Goal: Information Seeking & Learning: Check status

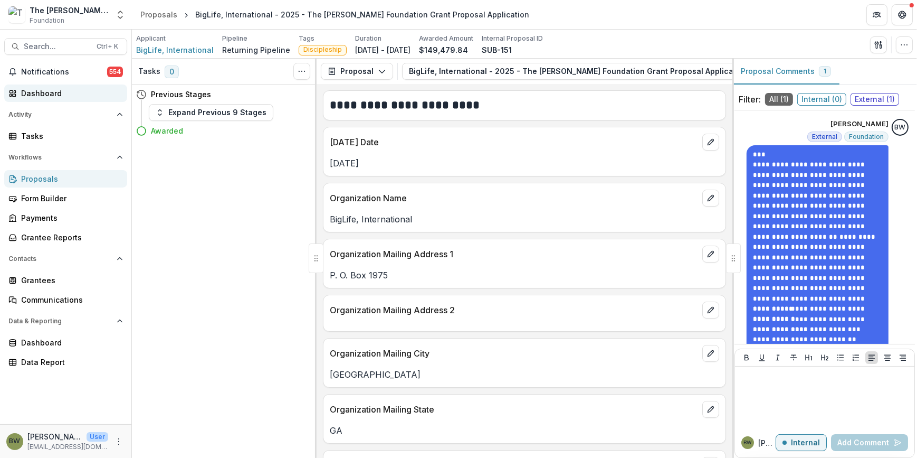
click at [50, 92] on div "Dashboard" at bounding box center [70, 93] width 98 height 11
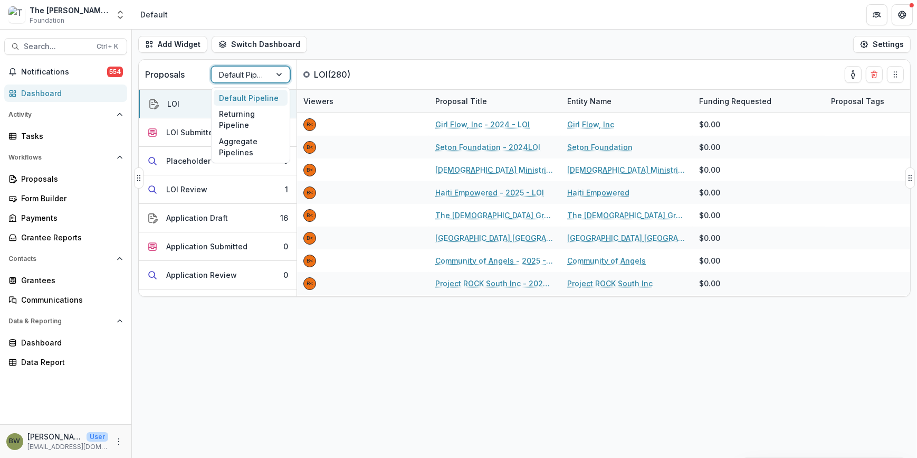
click at [255, 72] on div at bounding box center [241, 74] width 44 height 13
click at [233, 121] on div "Returning Pipeline" at bounding box center [251, 119] width 74 height 27
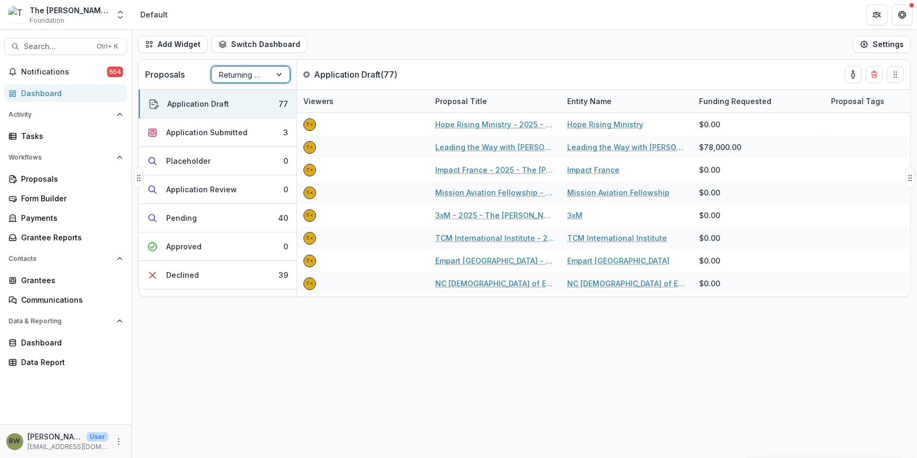
click at [234, 72] on div at bounding box center [241, 74] width 44 height 13
click at [237, 94] on div "Default Pipeline" at bounding box center [251, 98] width 74 height 16
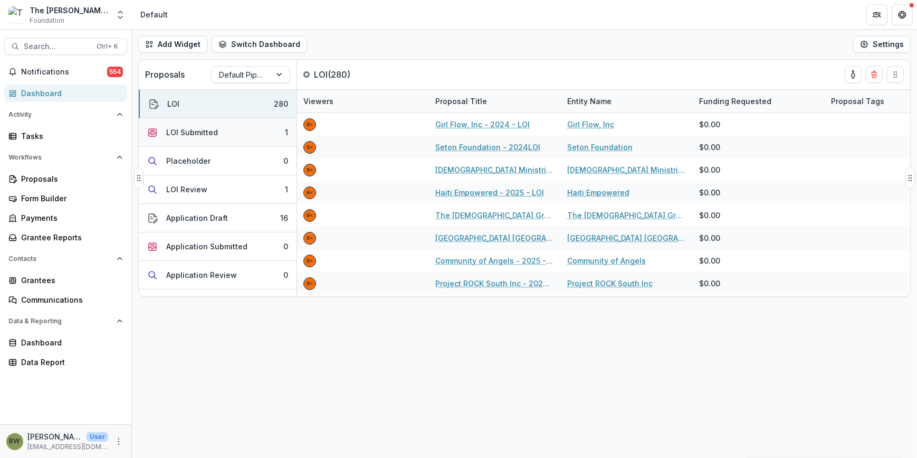
click at [176, 137] on div "LOI Submitted" at bounding box center [192, 132] width 52 height 11
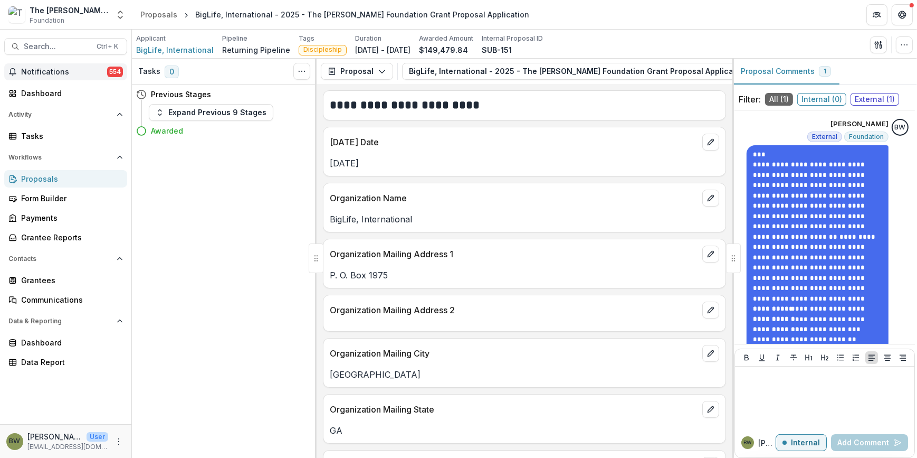
click at [51, 63] on button "Notifications 554" at bounding box center [65, 71] width 123 height 17
click at [544, 103] on h2 "**********" at bounding box center [523, 105] width 387 height 16
click at [36, 93] on div "Dashboard" at bounding box center [70, 93] width 98 height 11
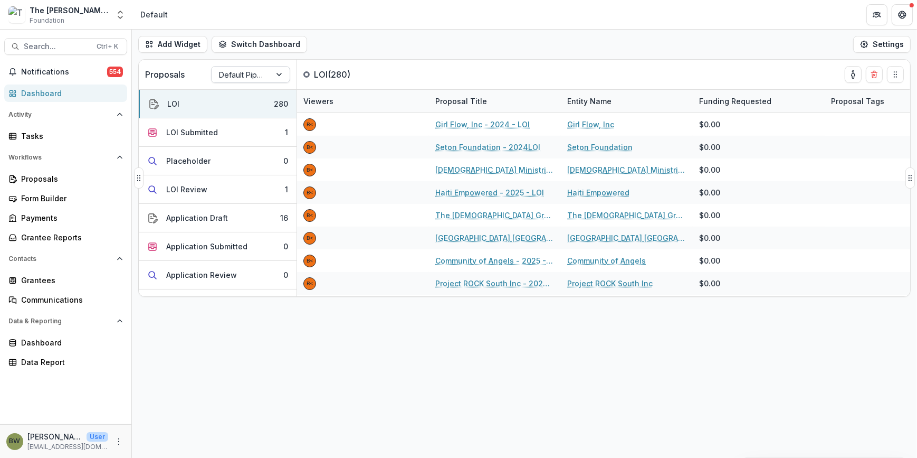
click at [253, 73] on div at bounding box center [241, 74] width 44 height 13
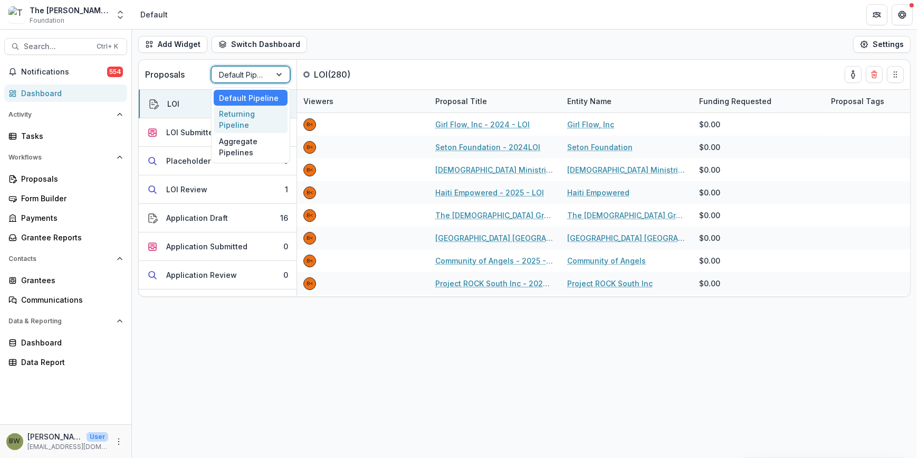
click at [243, 116] on div "Returning Pipeline" at bounding box center [251, 119] width 74 height 27
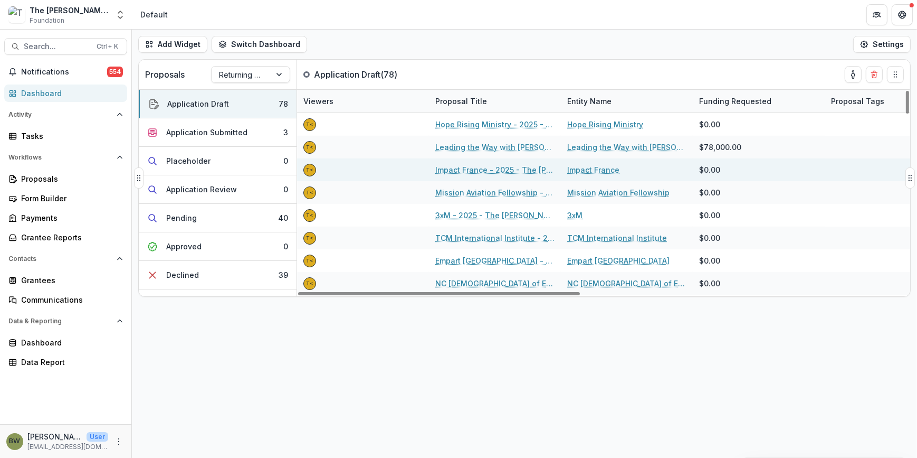
click at [478, 167] on link "Impact France - 2025 - The Bolick Foundation Grant Proposal Application" at bounding box center [494, 169] width 119 height 11
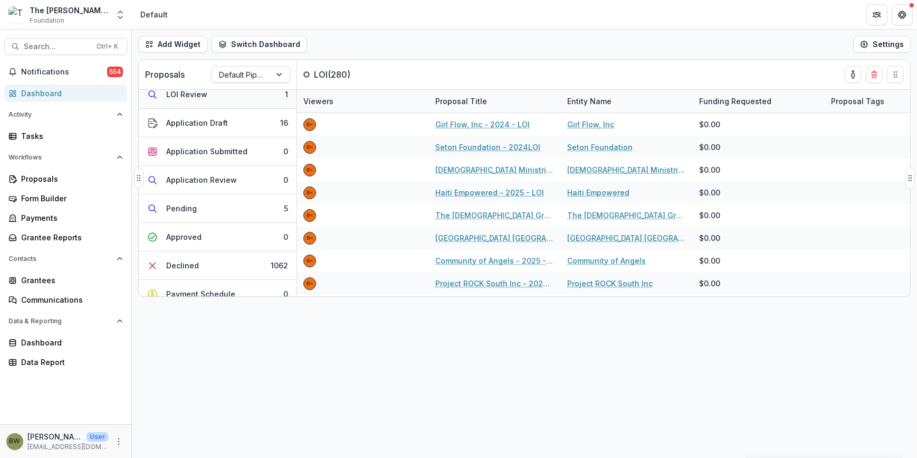
scroll to position [96, 0]
click at [187, 208] on div "Pending" at bounding box center [181, 207] width 31 height 11
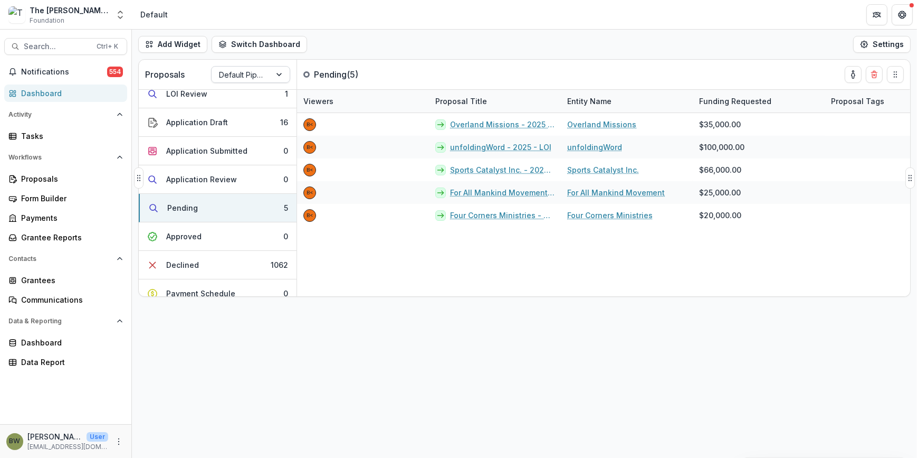
click at [255, 79] on div at bounding box center [241, 74] width 44 height 13
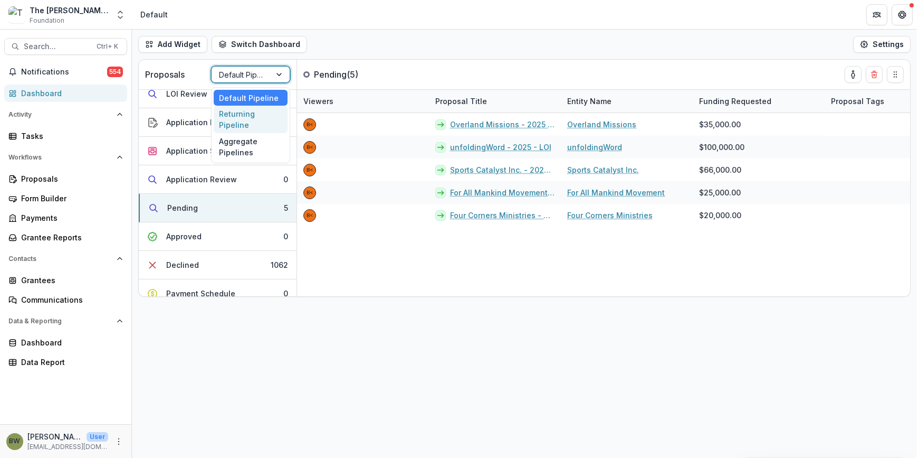
click at [243, 124] on div "Returning Pipeline" at bounding box center [251, 119] width 74 height 27
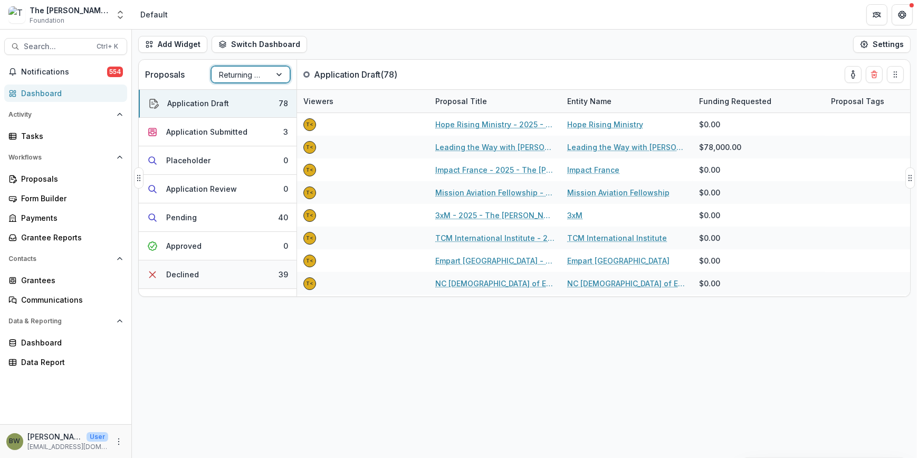
scroll to position [0, 0]
click at [193, 222] on div "Pending" at bounding box center [181, 217] width 31 height 11
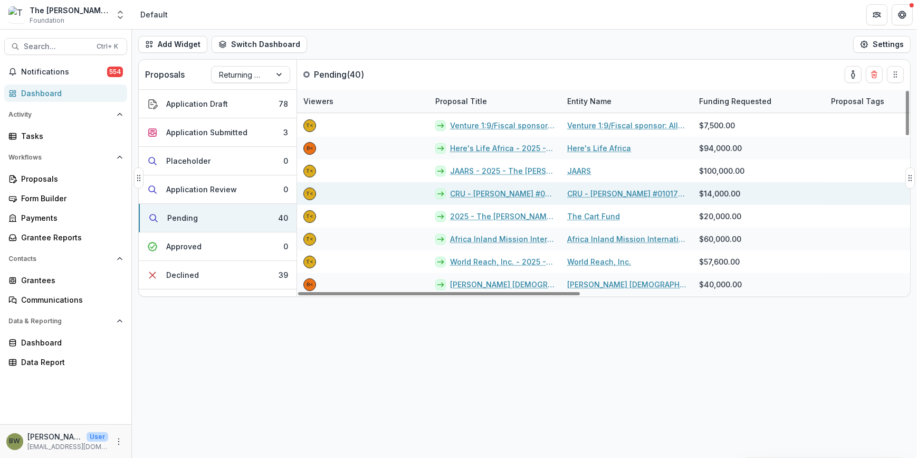
scroll to position [384, 0]
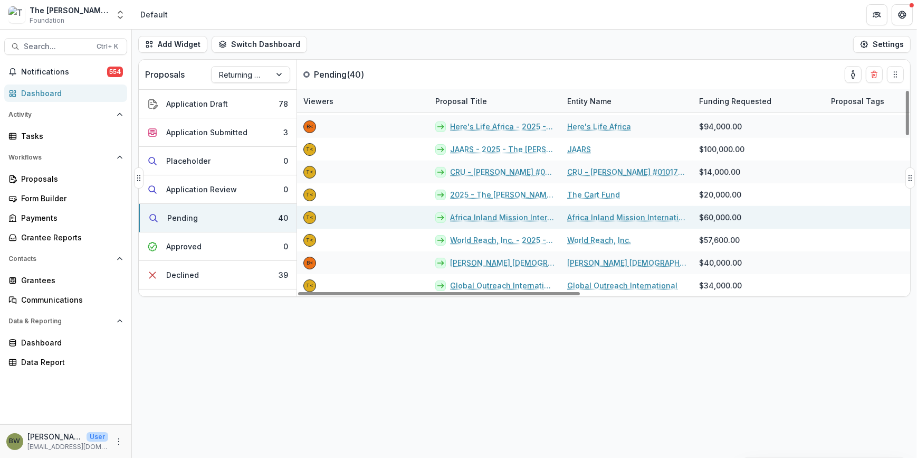
click at [503, 215] on link "Africa Inland Mission International, Inc - 2025 - The Bolick Foundation Grant P…" at bounding box center [502, 217] width 104 height 11
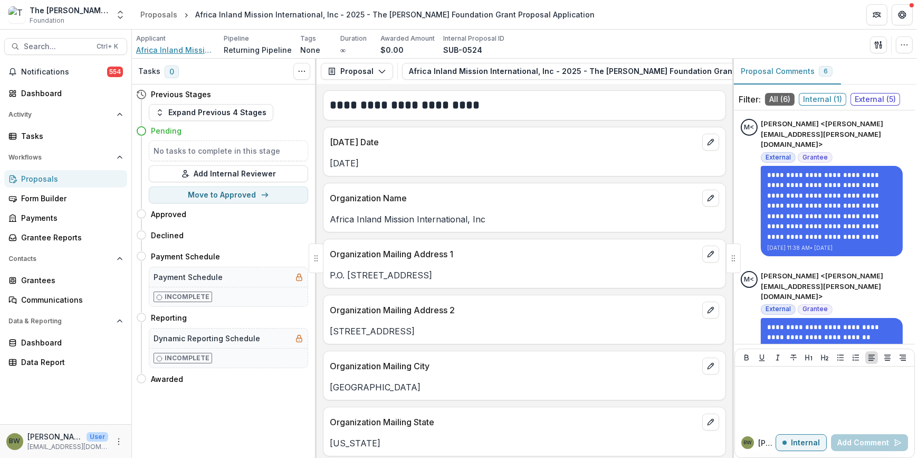
click at [158, 53] on span "Africa Inland Mission International, Inc" at bounding box center [175, 49] width 79 height 11
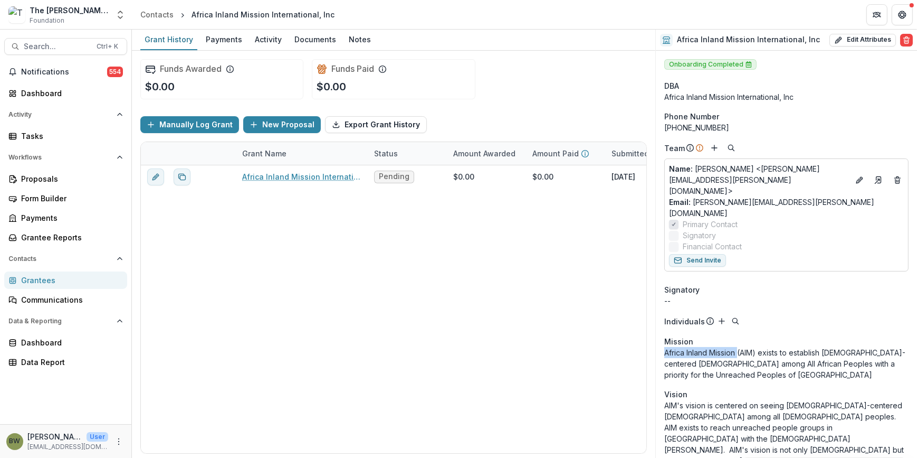
drag, startPoint x: 666, startPoint y: 329, endPoint x: 739, endPoint y: 328, distance: 72.8
click at [739, 347] on p "Africa Inland Mission (AIM) exists to establish Christ-centered Churches among …" at bounding box center [786, 363] width 244 height 33
drag, startPoint x: 739, startPoint y: 328, endPoint x: 712, endPoint y: 327, distance: 26.4
copy p "Africa Inland Mission"
click at [44, 86] on link "Dashboard" at bounding box center [65, 92] width 123 height 17
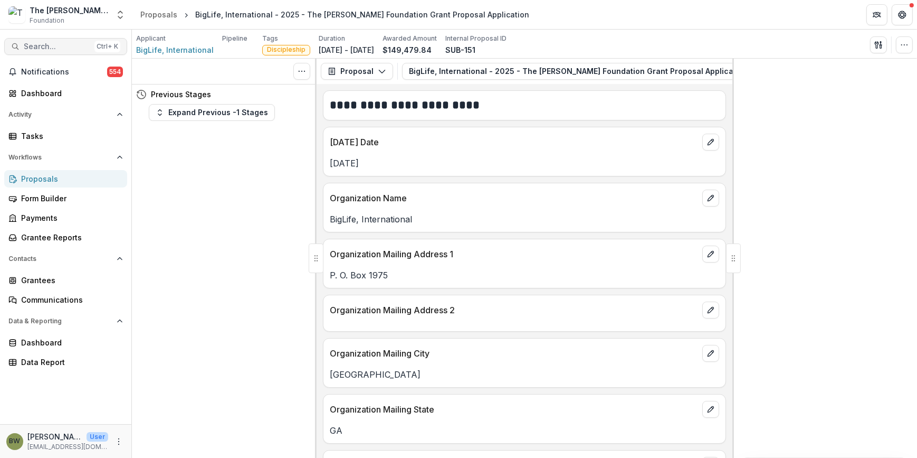
click at [31, 46] on span "Search..." at bounding box center [57, 46] width 66 height 9
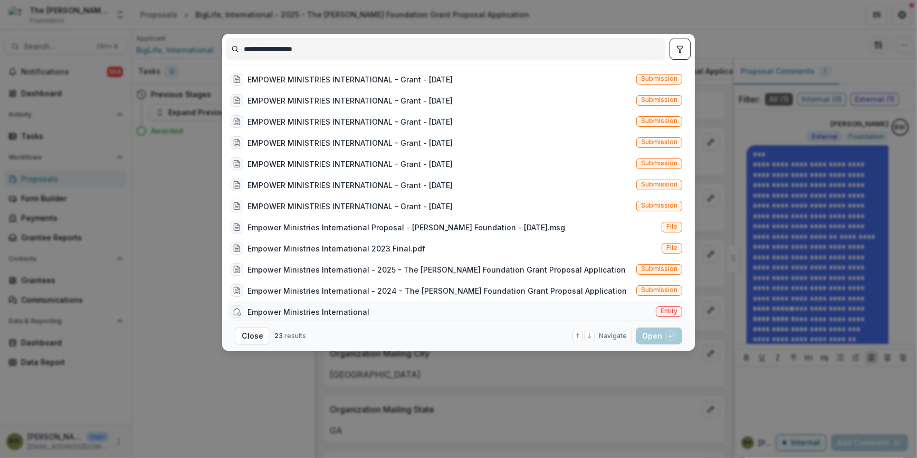
type input "**********"
click at [671, 309] on span "Entity" at bounding box center [669, 310] width 17 height 7
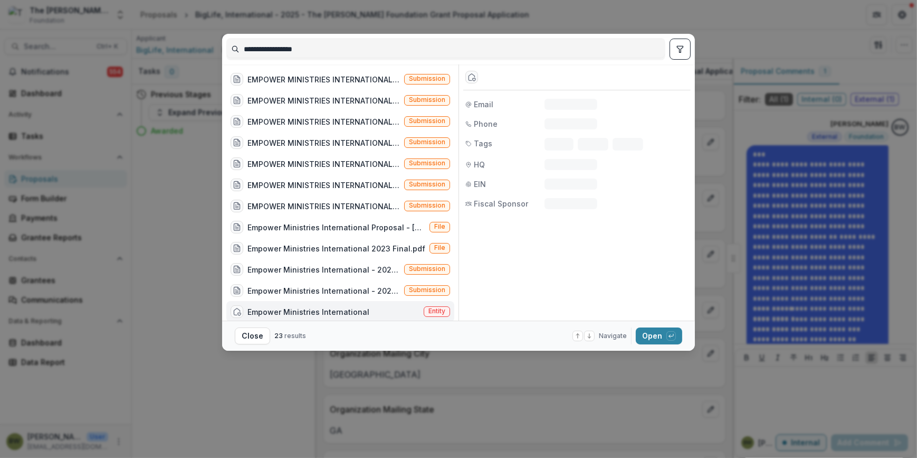
scroll to position [5, 0]
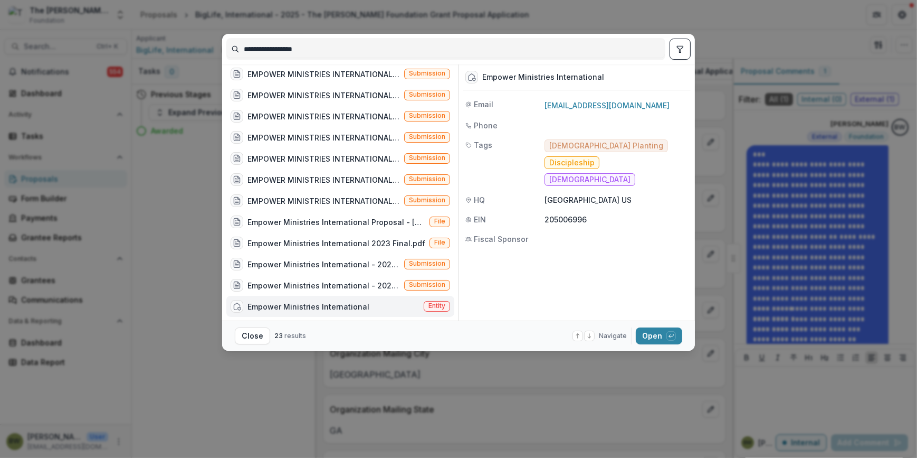
click at [444, 305] on span "Entity" at bounding box center [437, 306] width 26 height 11
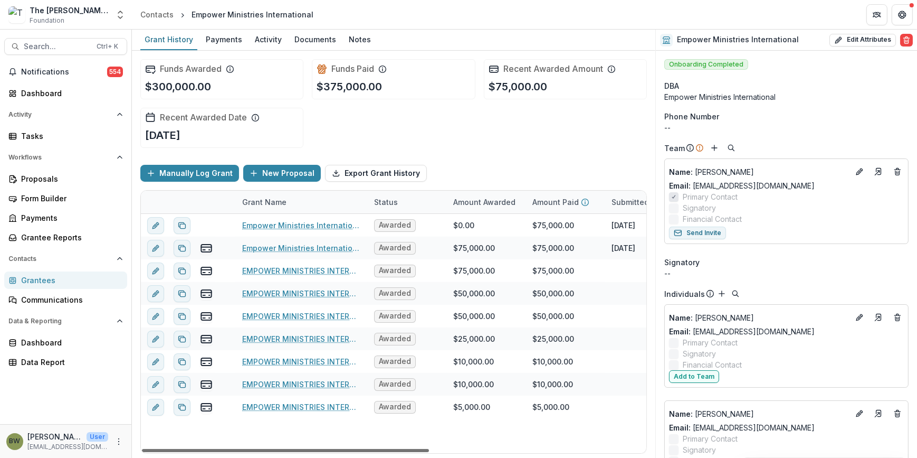
drag, startPoint x: 417, startPoint y: 448, endPoint x: 360, endPoint y: 436, distance: 57.8
click at [360, 449] on div at bounding box center [285, 450] width 287 height 3
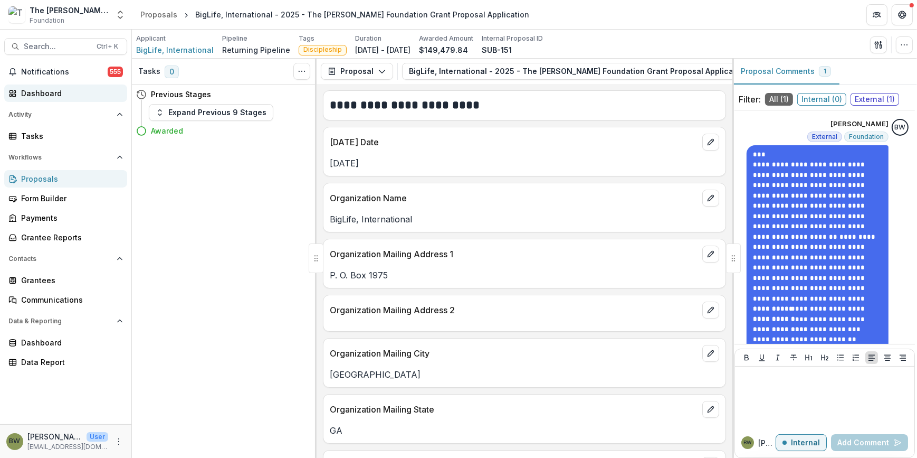
click at [45, 92] on div "Dashboard" at bounding box center [70, 93] width 98 height 11
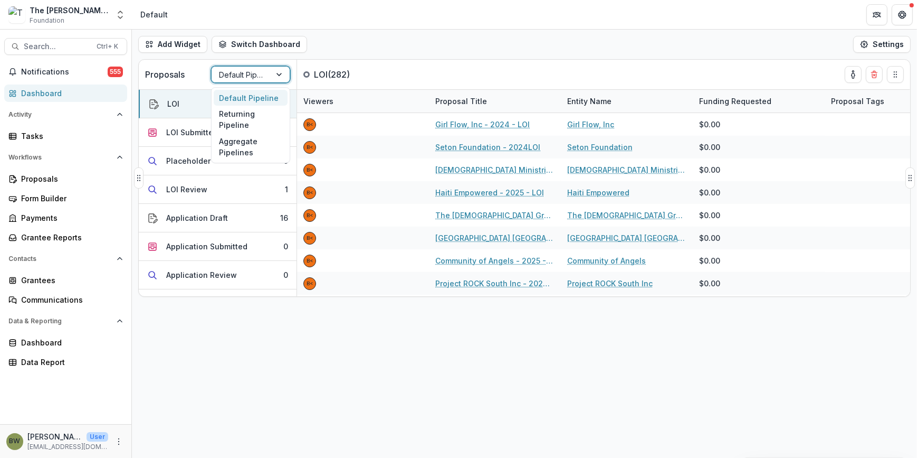
click at [248, 67] on div "Default Pipeline" at bounding box center [241, 74] width 59 height 15
click at [226, 122] on div "Returning Pipeline" at bounding box center [251, 119] width 74 height 27
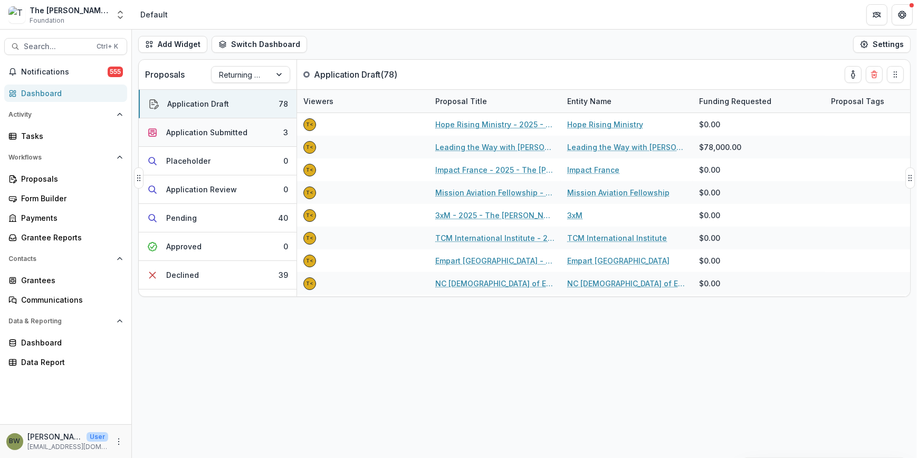
click at [213, 132] on div "Application Submitted" at bounding box center [206, 132] width 81 height 11
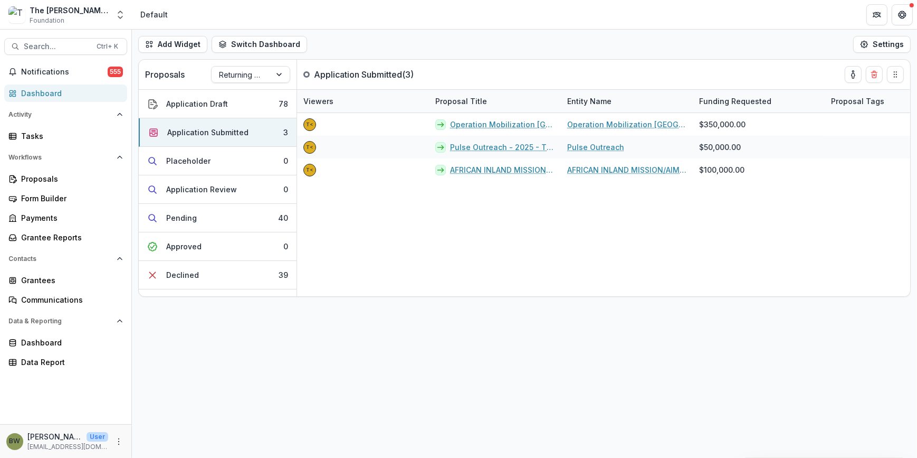
click at [45, 94] on div "Dashboard" at bounding box center [70, 93] width 98 height 11
click at [36, 95] on div "Dashboard" at bounding box center [70, 93] width 98 height 11
click at [247, 75] on div at bounding box center [241, 74] width 44 height 13
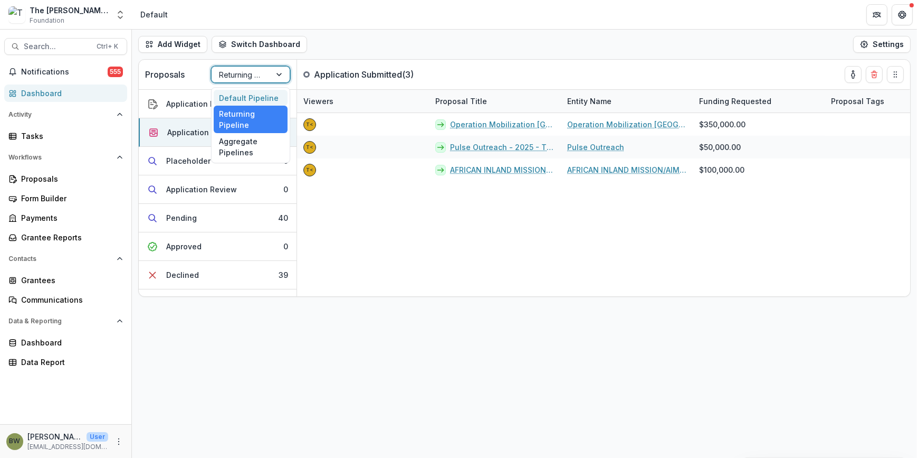
click at [241, 101] on div "Default Pipeline" at bounding box center [251, 98] width 74 height 16
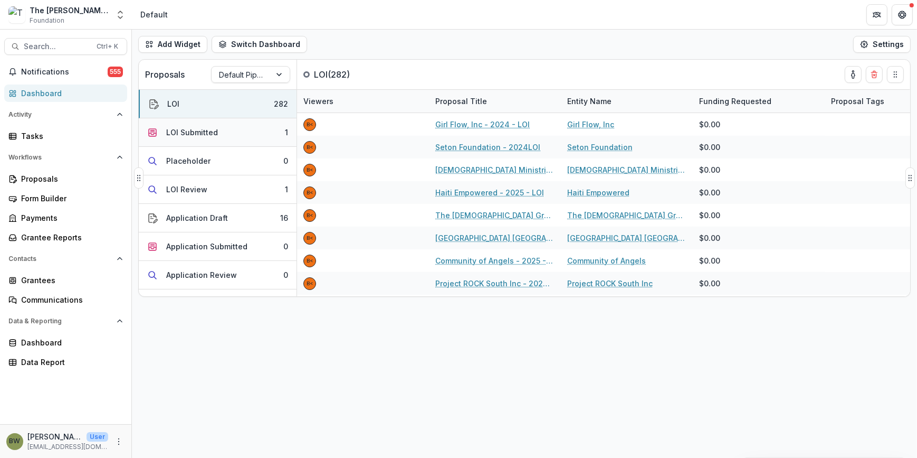
click at [218, 129] on button "LOI Submitted 1" at bounding box center [218, 132] width 158 height 28
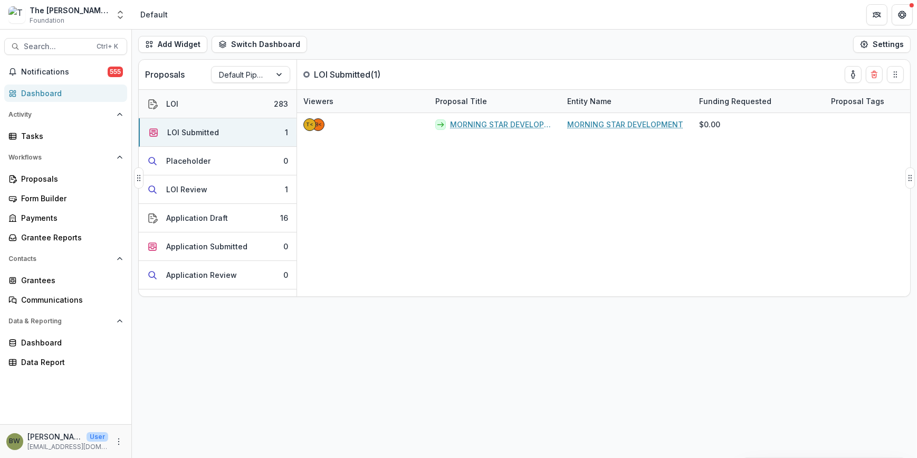
click at [268, 102] on button "LOI 283" at bounding box center [218, 104] width 158 height 28
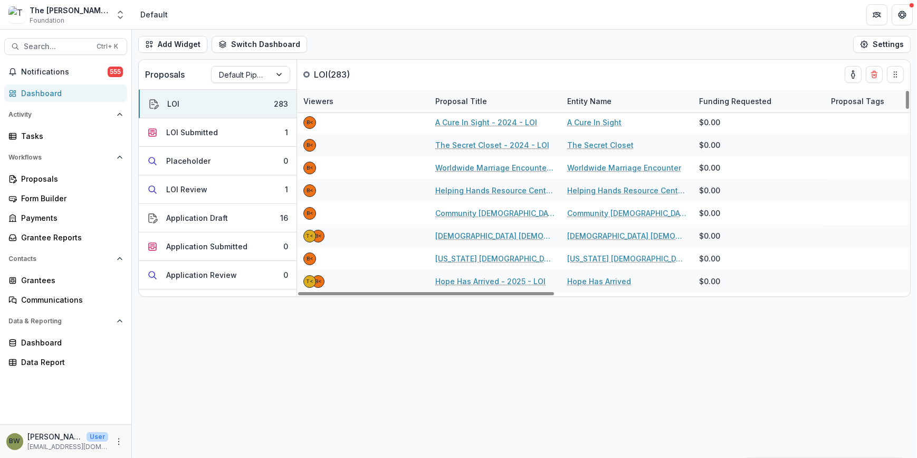
scroll to position [71, 0]
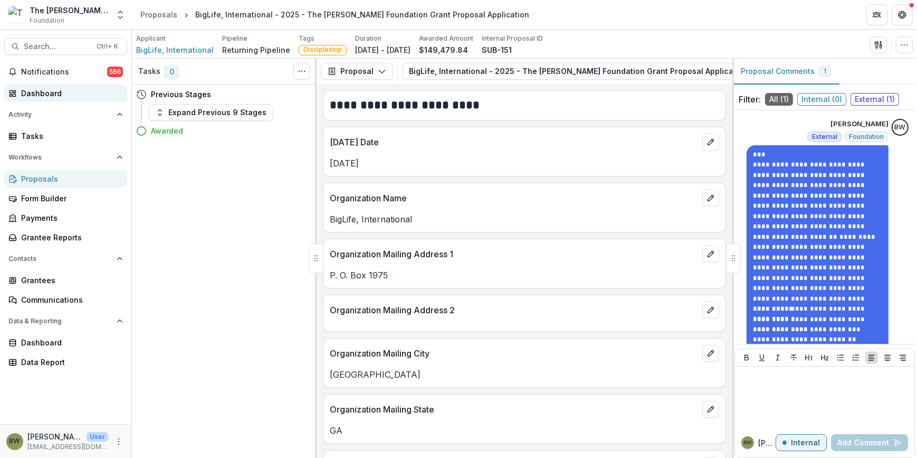
click at [61, 90] on div "Dashboard" at bounding box center [70, 93] width 98 height 11
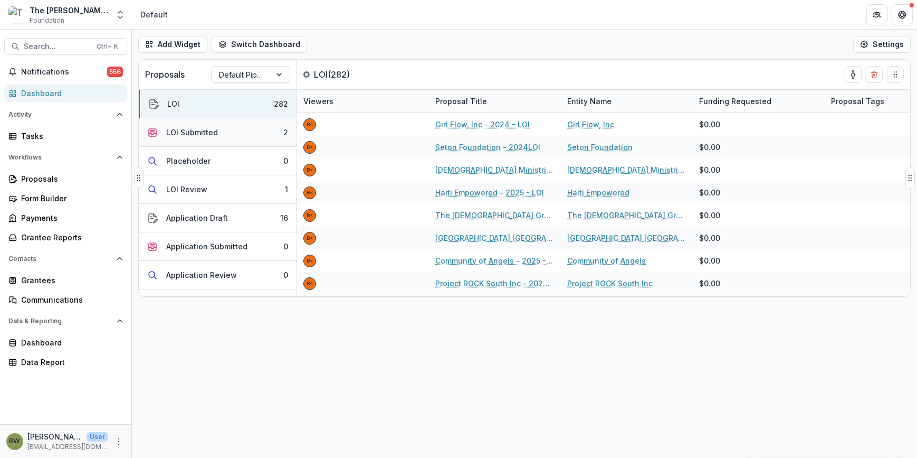
click at [183, 134] on div "LOI Submitted" at bounding box center [192, 132] width 52 height 11
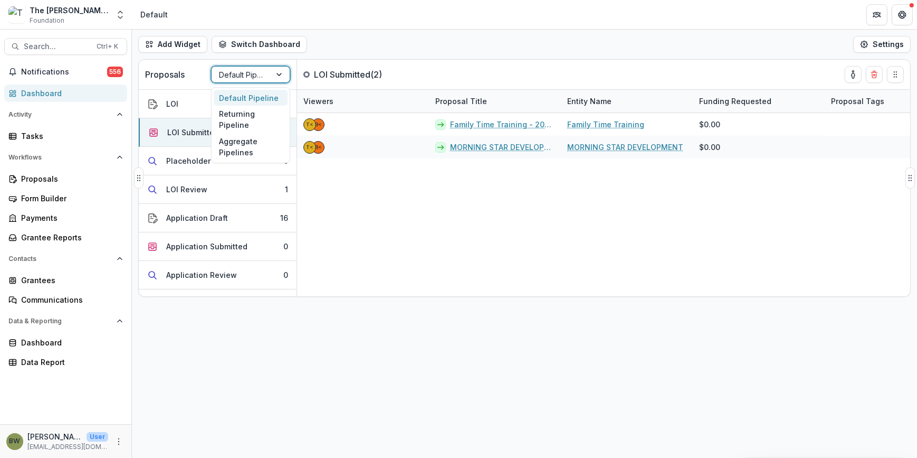
click at [238, 75] on div at bounding box center [241, 74] width 44 height 13
click at [230, 121] on div "Returning Pipeline" at bounding box center [251, 119] width 74 height 27
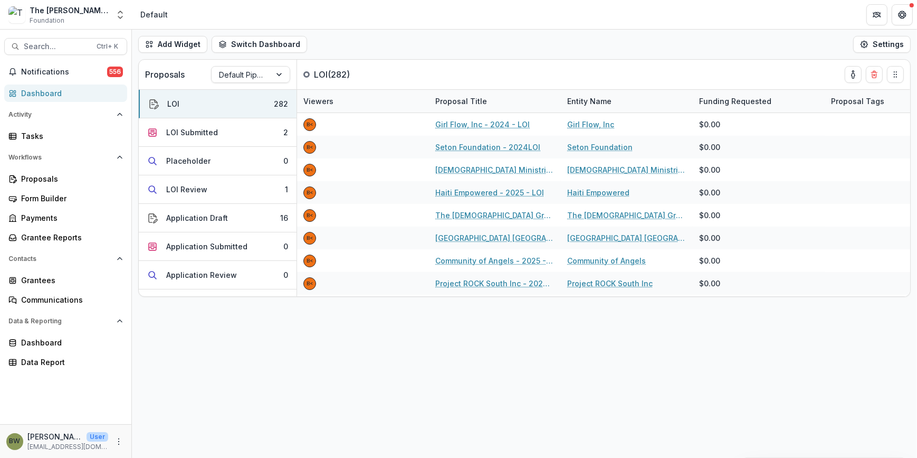
click at [51, 92] on div "Dashboard" at bounding box center [70, 93] width 98 height 11
